Goal: Check status: Check status

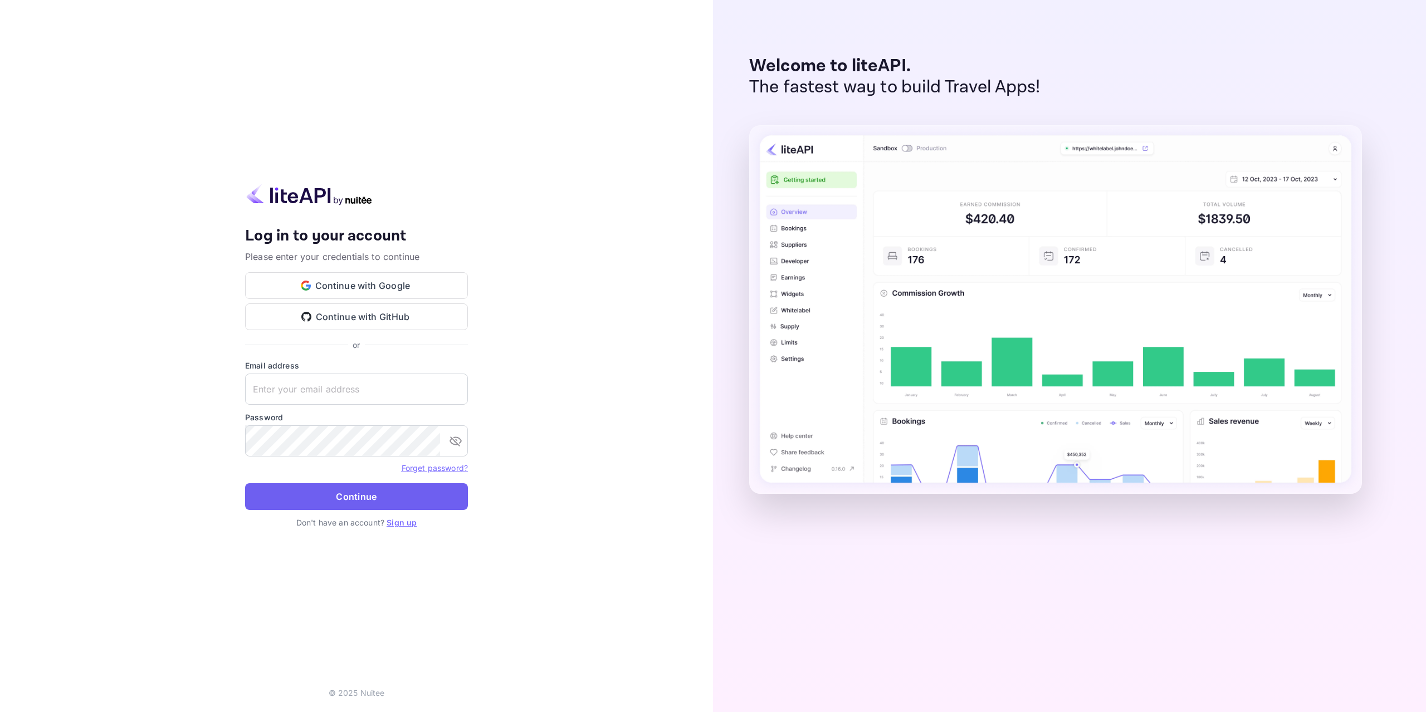
type input "[EMAIL_ADDRESS][DOMAIN_NAME]"
click at [338, 507] on button "Continue" at bounding box center [356, 496] width 223 height 27
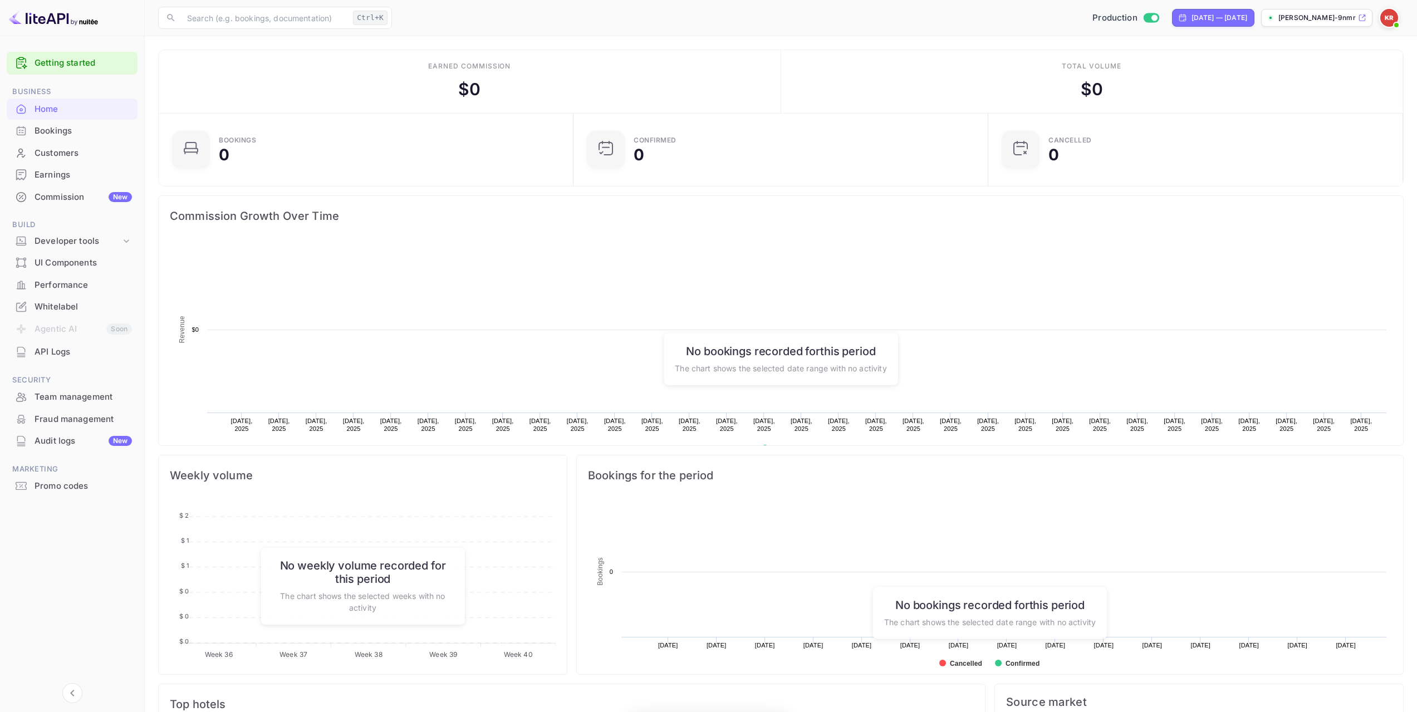
scroll to position [173, 400]
click at [79, 133] on div "Bookings" at bounding box center [83, 131] width 97 height 13
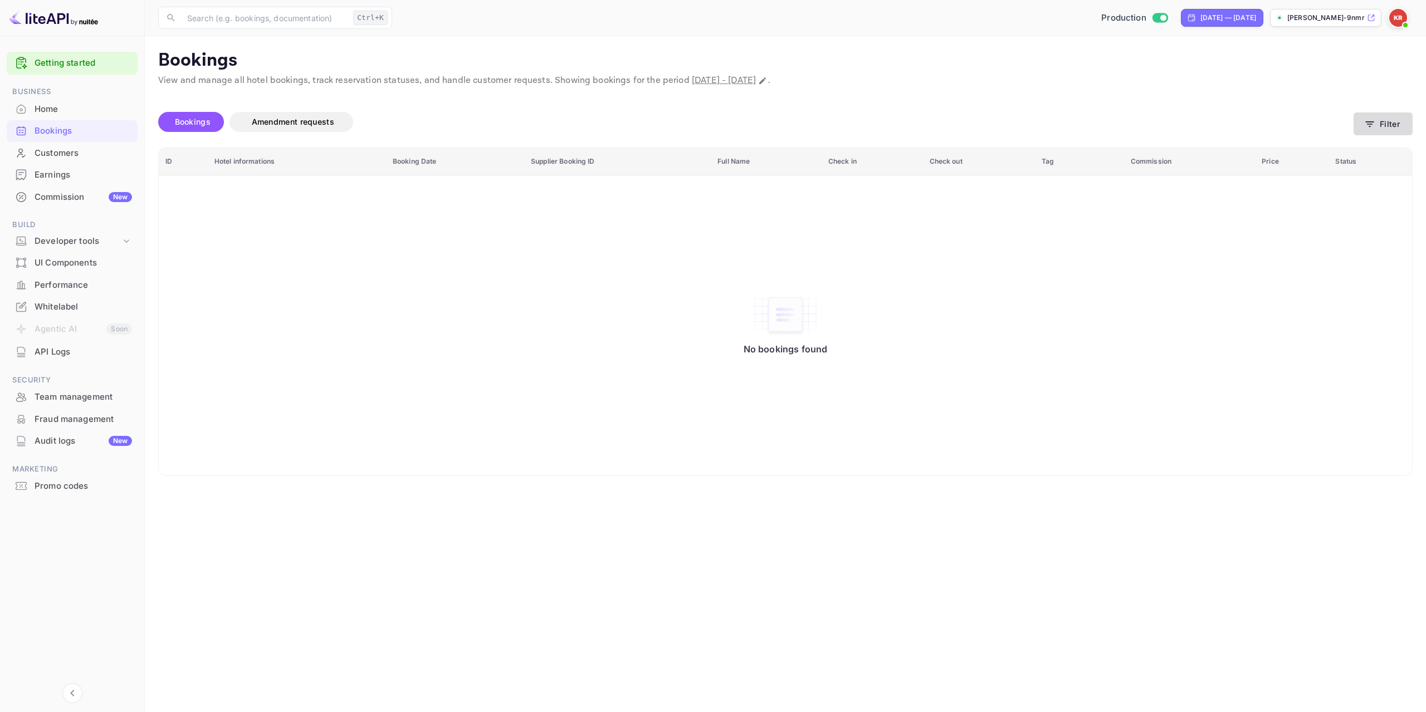
click at [1390, 125] on button "Filter" at bounding box center [1382, 123] width 59 height 23
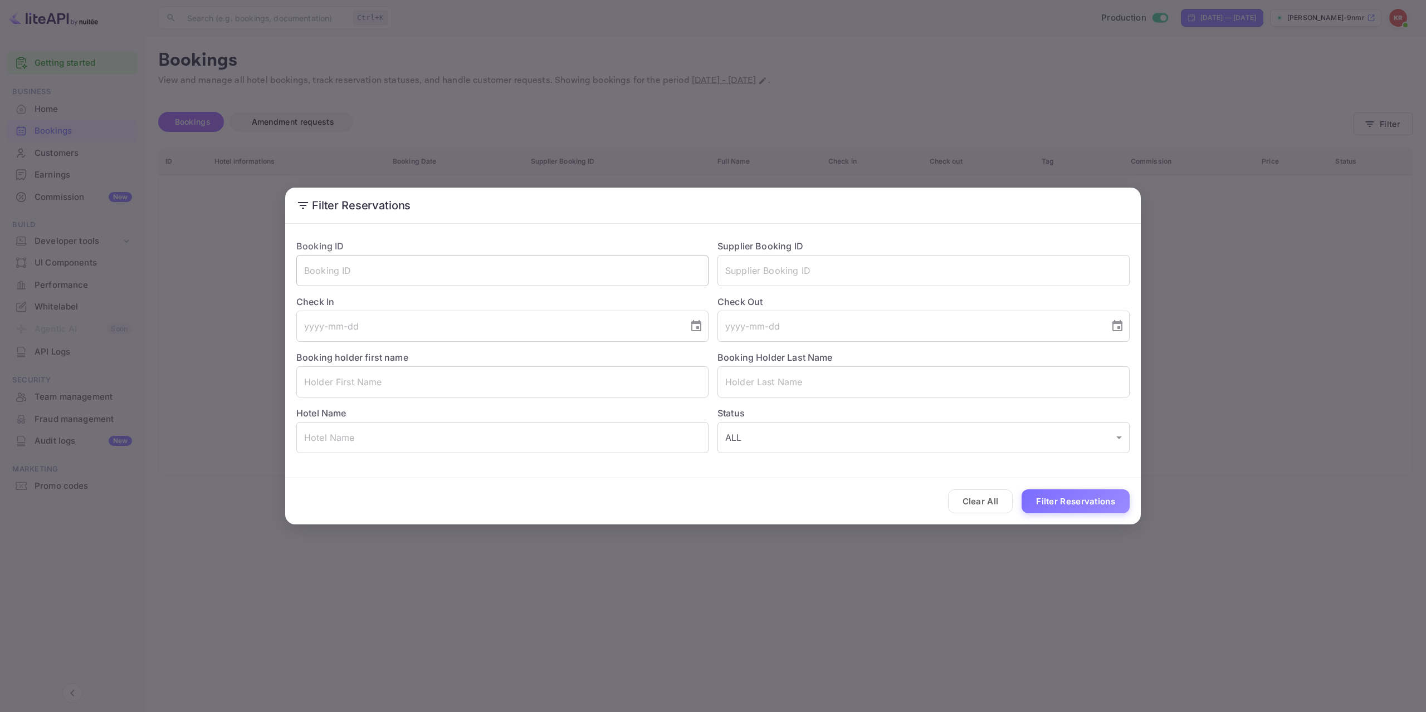
click at [442, 271] on input "text" at bounding box center [502, 270] width 412 height 31
paste input "3nVW0QjEG"
click at [1094, 498] on button "Filter Reservations" at bounding box center [1075, 501] width 108 height 24
click at [307, 271] on input "3nVW0QjEG" at bounding box center [502, 270] width 412 height 31
type input "3nVW0QjEG"
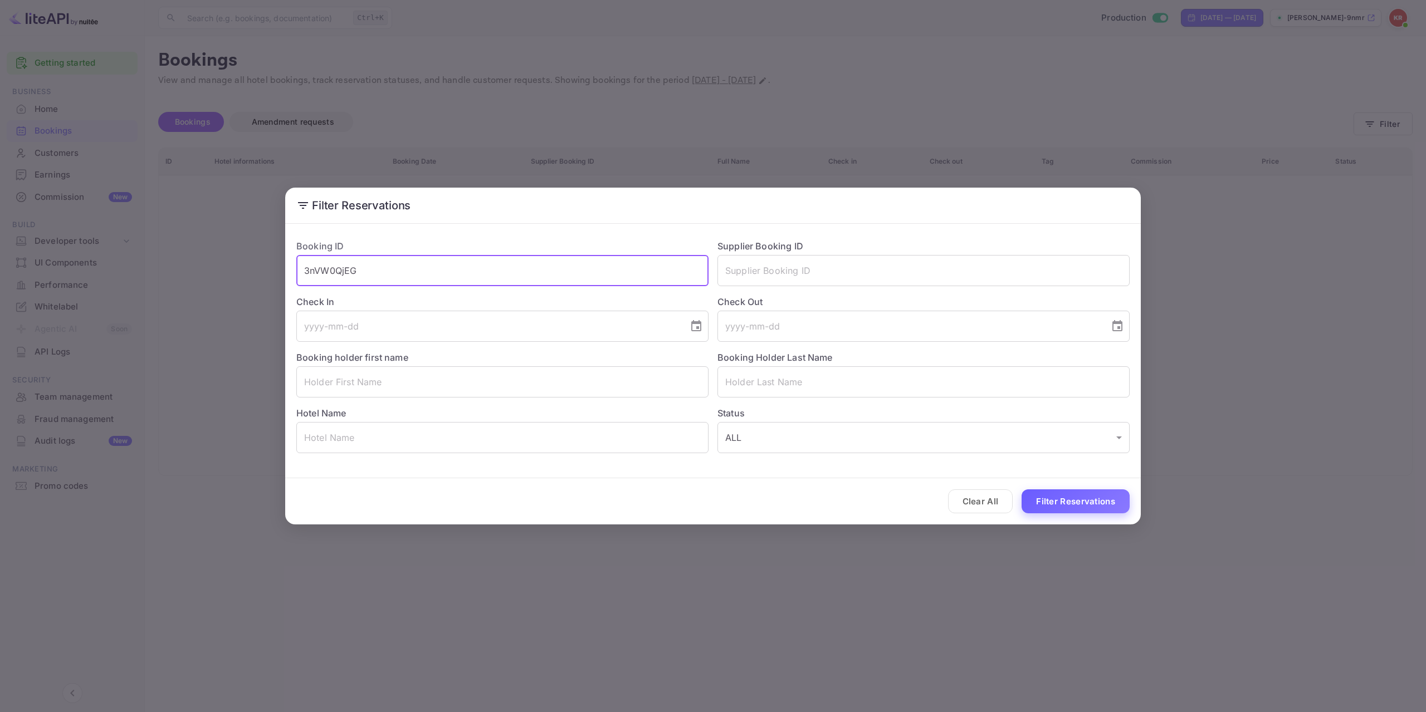
click at [1060, 496] on button "Filter Reservations" at bounding box center [1075, 501] width 108 height 24
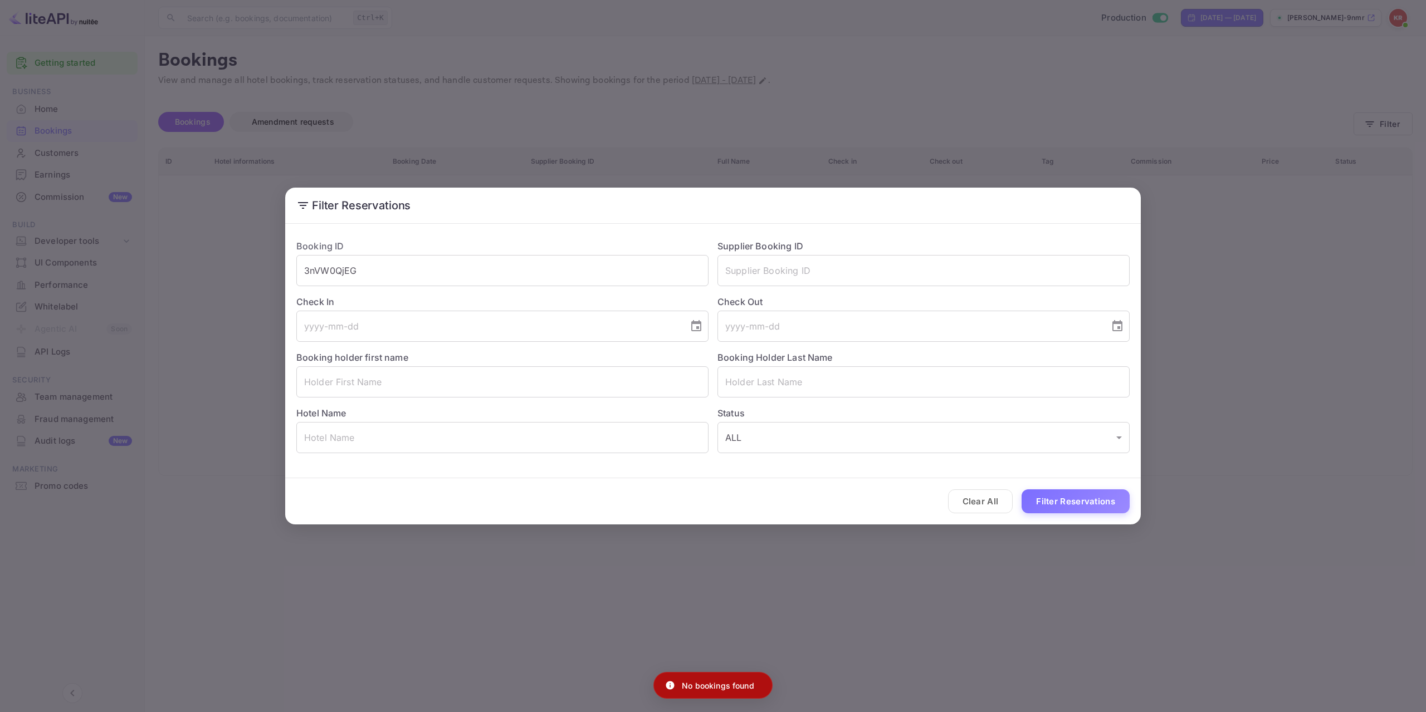
click at [1069, 678] on div "Filter Reservations Booking ID 3nVW0QjEG ​ Supplier Booking ID ​ Check In ​ Che…" at bounding box center [713, 356] width 1426 height 712
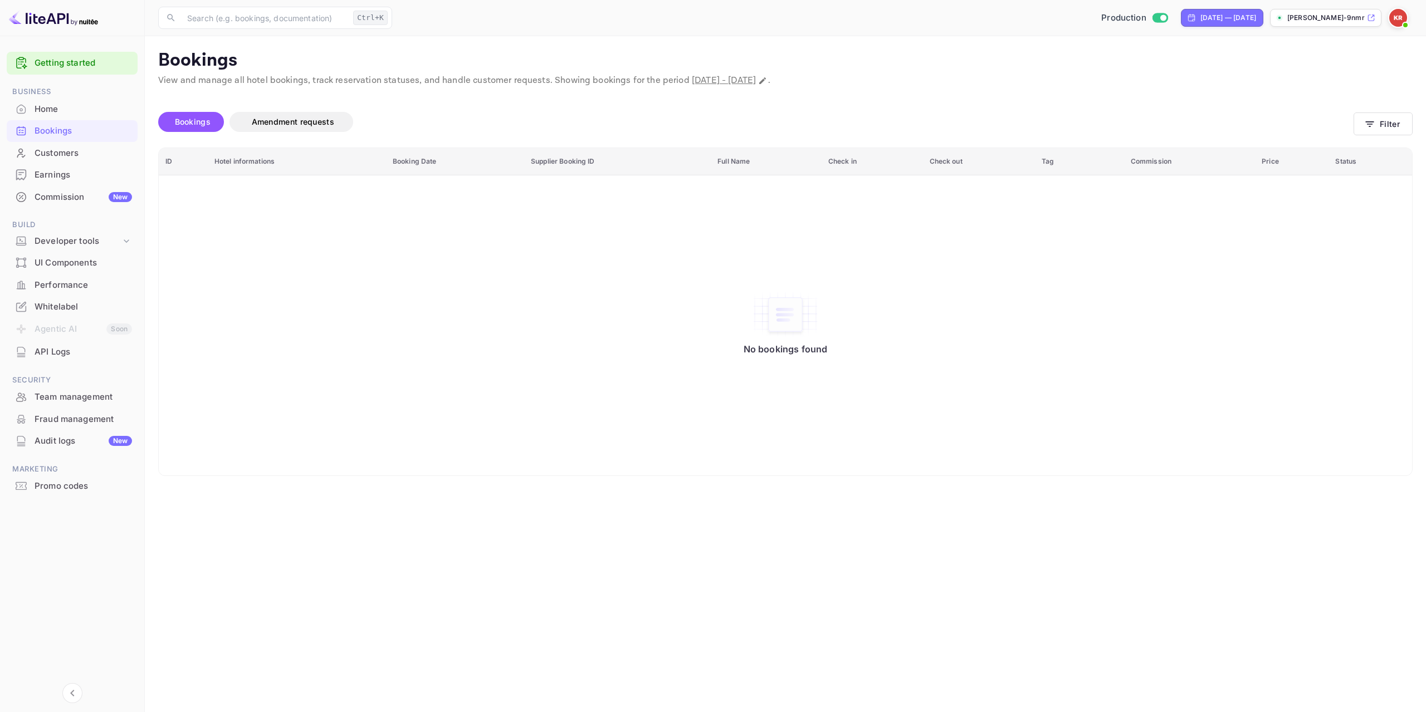
click at [1399, 14] on img at bounding box center [1398, 18] width 18 height 18
click at [1331, 140] on div "Sign out" at bounding box center [1329, 151] width 155 height 25
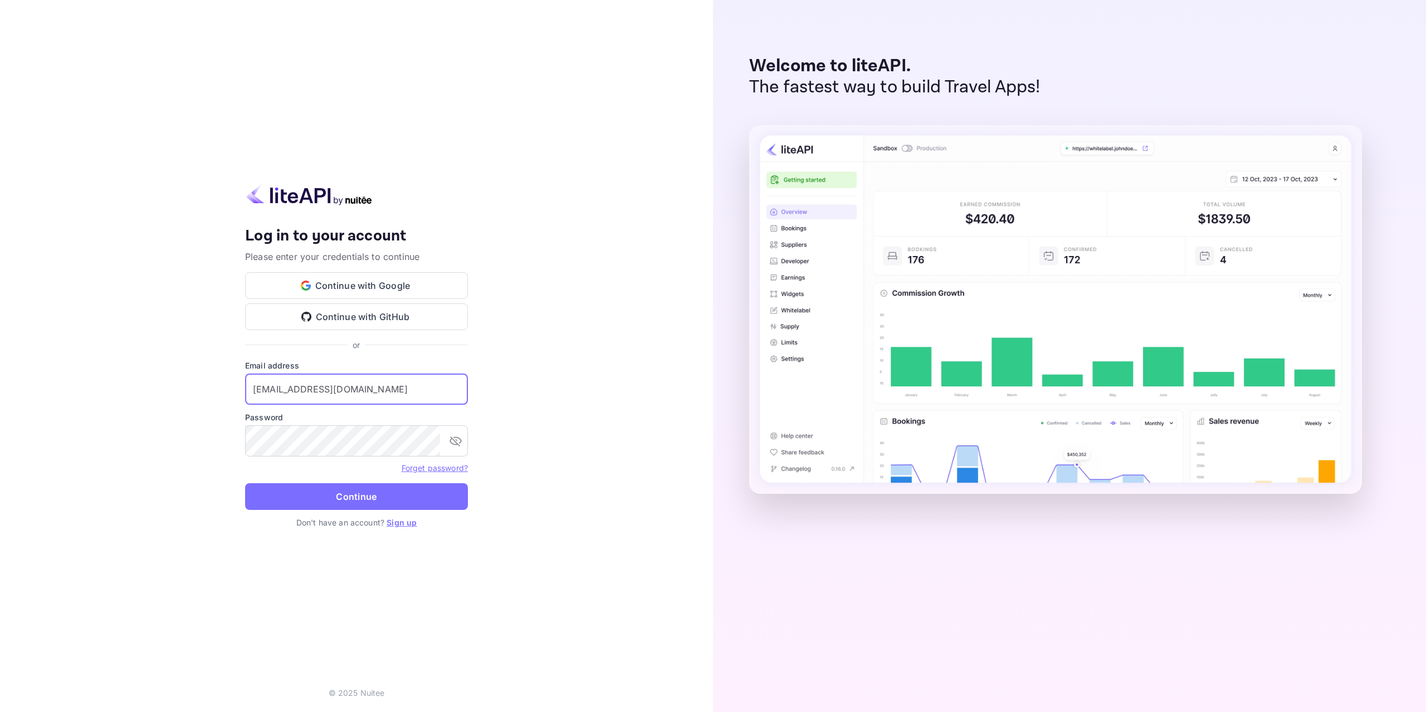
click at [407, 394] on input "[EMAIL_ADDRESS][DOMAIN_NAME]" at bounding box center [356, 389] width 223 height 31
type input "[EMAIL_ADDRESS][DOMAIN_NAME]"
drag, startPoint x: 389, startPoint y: 516, endPoint x: 389, endPoint y: 492, distance: 24.0
click at [389, 516] on form "Email address [EMAIL_ADDRESS][DOMAIN_NAME] ​ Password ​ Forget password? Contin…" at bounding box center [356, 438] width 223 height 157
click at [389, 491] on button "Continue" at bounding box center [356, 496] width 223 height 27
